Goal: Task Accomplishment & Management: Use online tool/utility

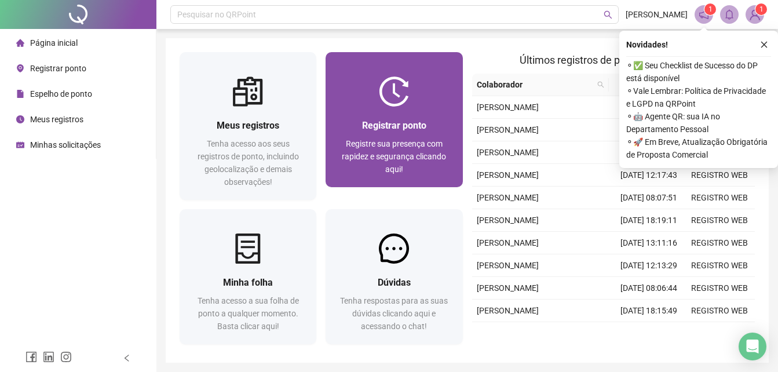
click at [417, 172] on div "Registre sua presença com rapidez e segurança clicando aqui!" at bounding box center [394, 156] width 109 height 38
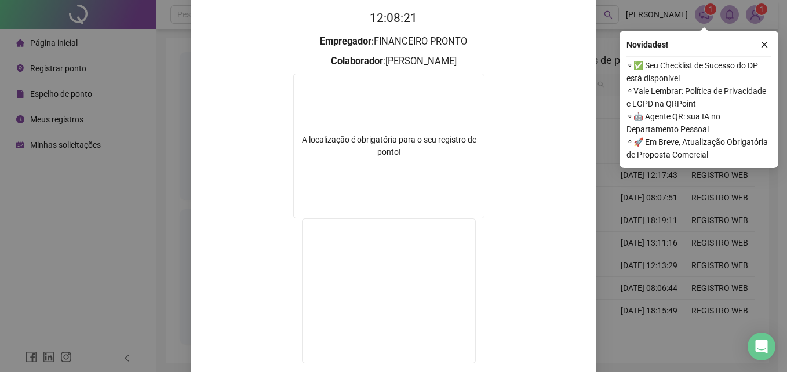
scroll to position [116, 0]
click at [613, 224] on div "Registro de ponto web 12:08:24 Empregador : FINANCEIRO PRONTO Colaborador : [PE…" at bounding box center [393, 186] width 787 height 372
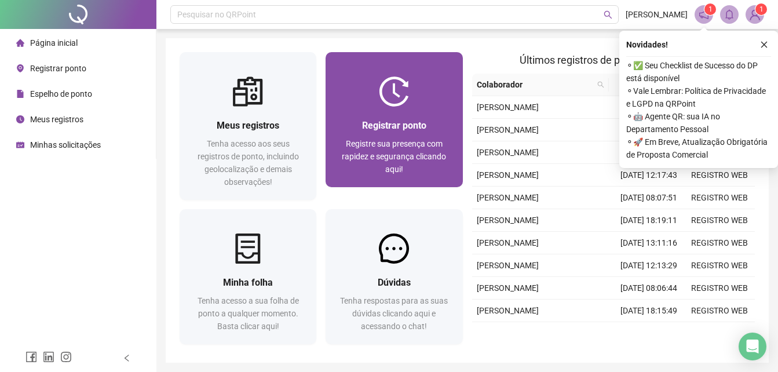
click at [453, 128] on div "Registrar ponto Registre sua presença com rapidez e segurança clicando aqui!" at bounding box center [394, 147] width 137 height 81
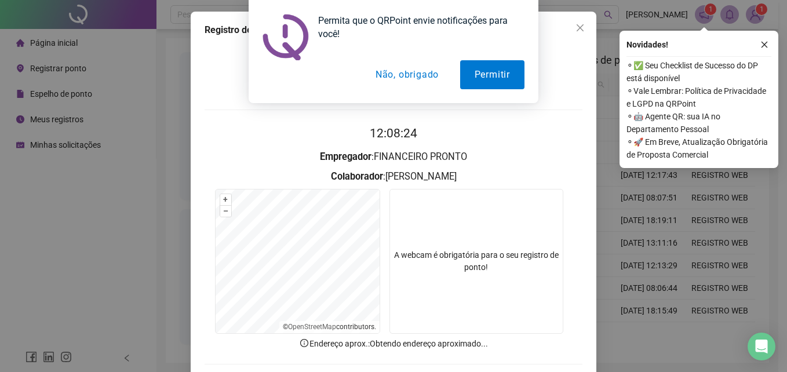
click at [760, 48] on div "Permita que o QRPoint envie notificações para você! Permitir Não, obrigado" at bounding box center [393, 51] width 787 height 103
click at [760, 45] on div "Permita que o QRPoint envie notificações para você! Permitir Não, obrigado" at bounding box center [393, 51] width 787 height 103
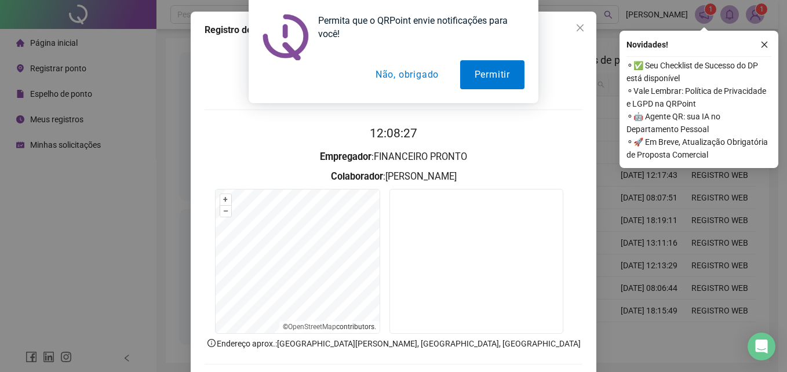
click at [409, 82] on button "Não, obrigado" at bounding box center [407, 74] width 92 height 29
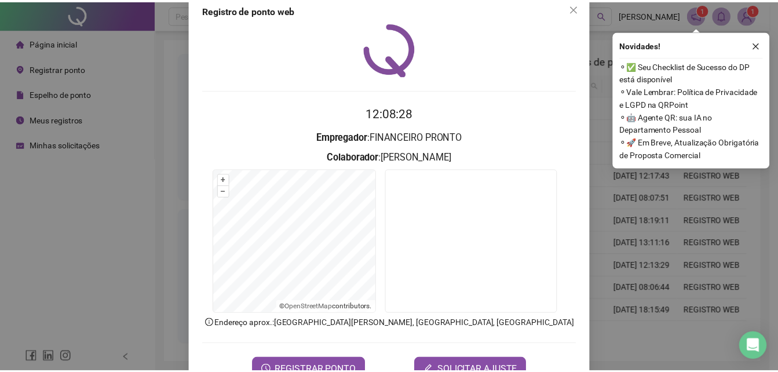
scroll to position [55, 0]
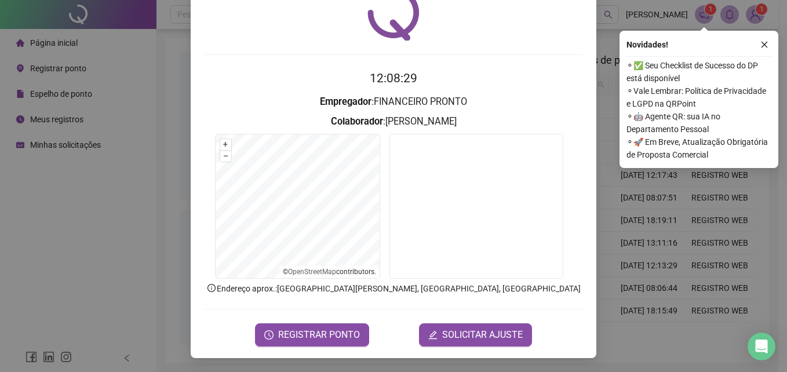
click at [359, 313] on form "12:08:29 Empregador : FINANCEIRO PRONTO Colaborador : [PERSON_NAME] + – ⇧ › © O…" at bounding box center [394, 207] width 378 height 277
click at [347, 333] on span "REGISTRAR PONTO" at bounding box center [319, 335] width 82 height 14
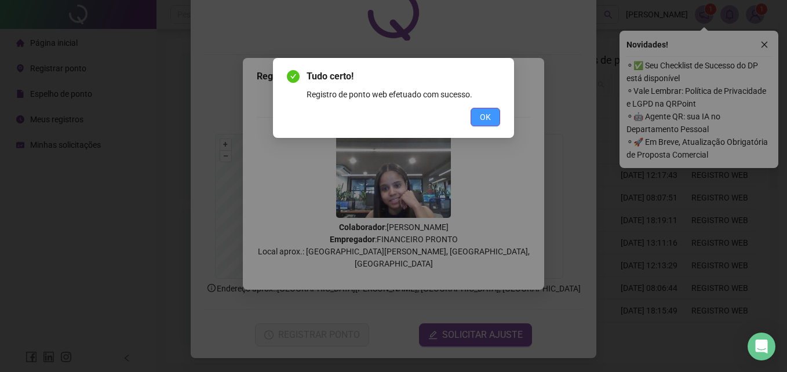
click at [490, 121] on span "OK" at bounding box center [485, 117] width 11 height 13
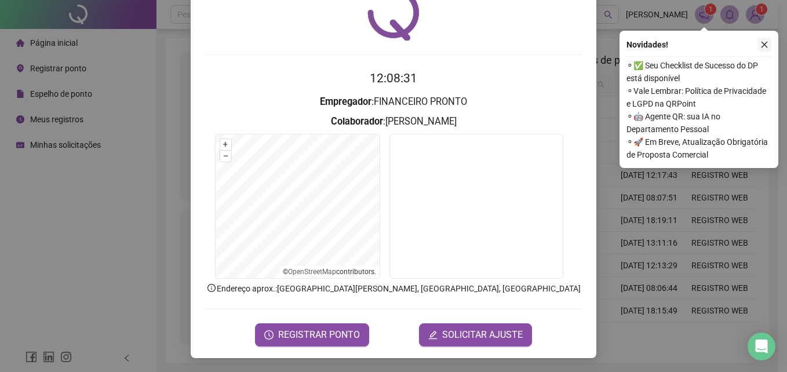
click at [766, 41] on icon "close" at bounding box center [764, 45] width 8 height 8
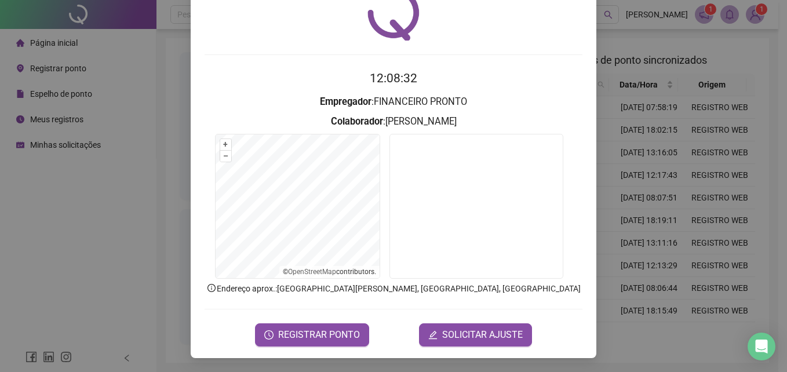
click at [662, 106] on div "Registro de ponto web 12:08:32 Empregador : FINANCEIRO PRONTO Colaborador : [PE…" at bounding box center [393, 186] width 787 height 372
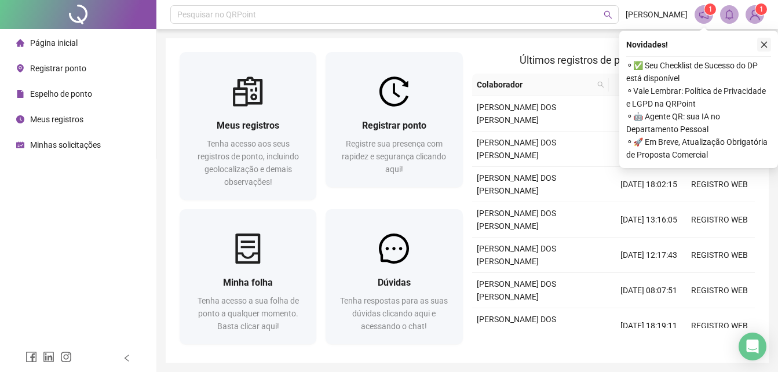
click at [763, 45] on icon "close" at bounding box center [764, 45] width 8 height 8
